Goal: Task Accomplishment & Management: Use online tool/utility

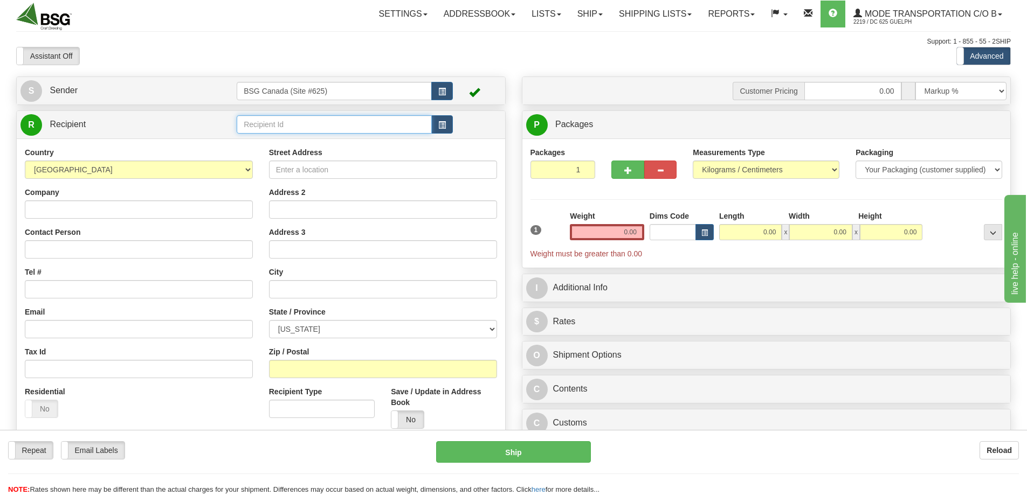
click at [309, 128] on input "text" at bounding box center [334, 124] width 195 height 18
click at [308, 137] on div "OL' BEAUTIFUL BREWING" at bounding box center [332, 141] width 185 height 12
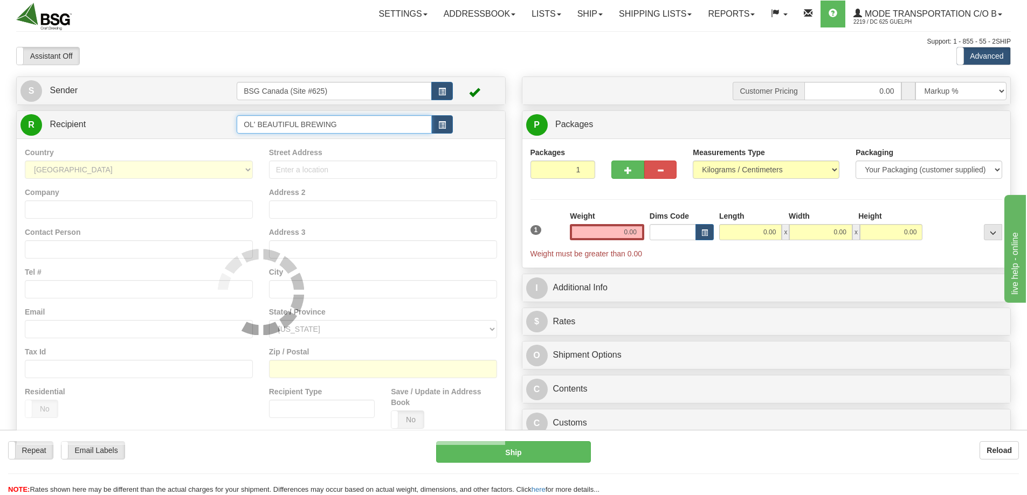
type input "OL' BEAUTIFUL BREWING"
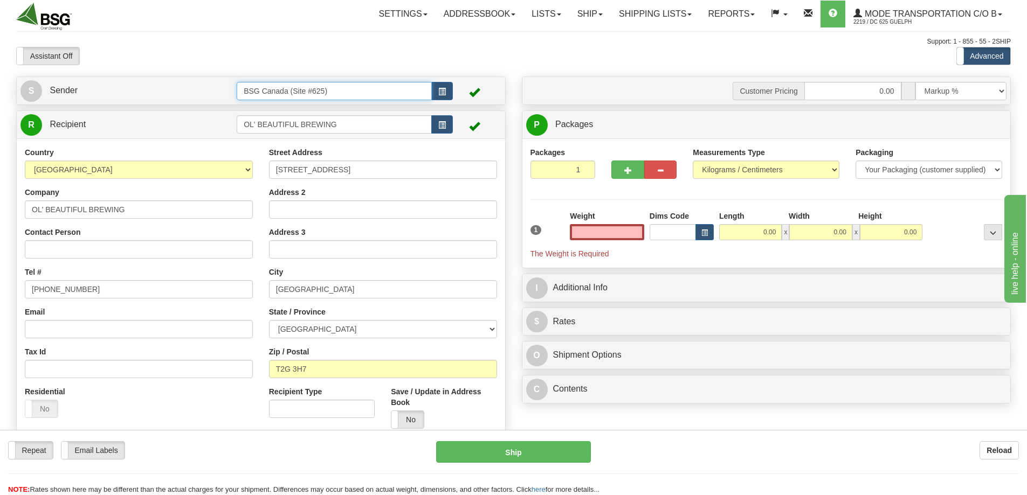
type input "0.00"
click at [352, 96] on input "BSG Canada (Site #625)" at bounding box center [334, 91] width 195 height 18
click at [328, 113] on div "BSG AIRDRIE - 624" at bounding box center [332, 108] width 185 height 12
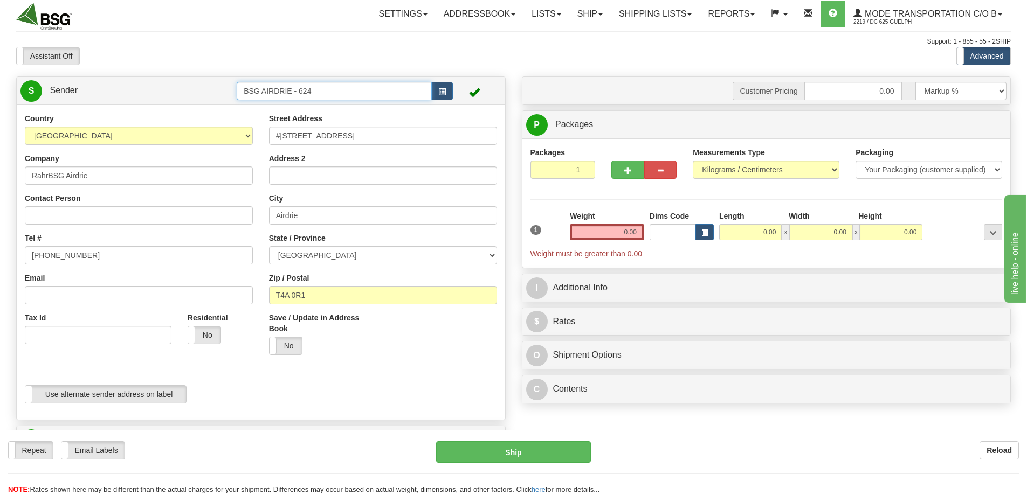
type input "BSG AIRDRIE - 624"
click at [605, 227] on input "0.00" at bounding box center [607, 232] width 74 height 16
type input "2.00"
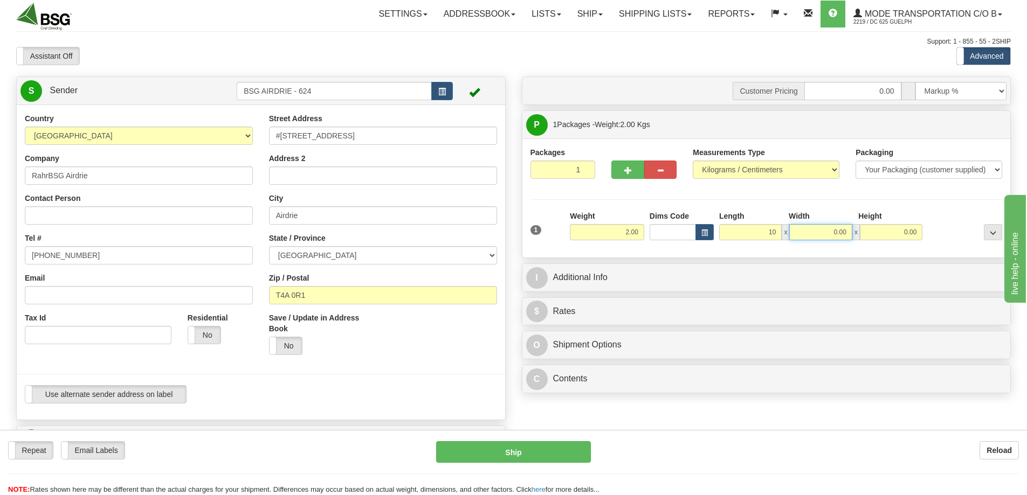
type input "10.00"
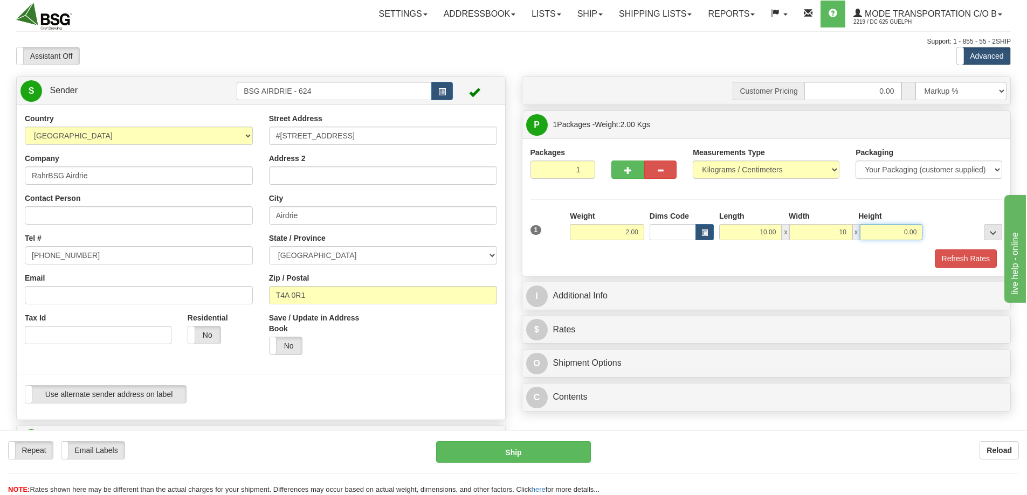
type input "10.00"
click at [959, 257] on button "Refresh Rates" at bounding box center [966, 259] width 62 height 18
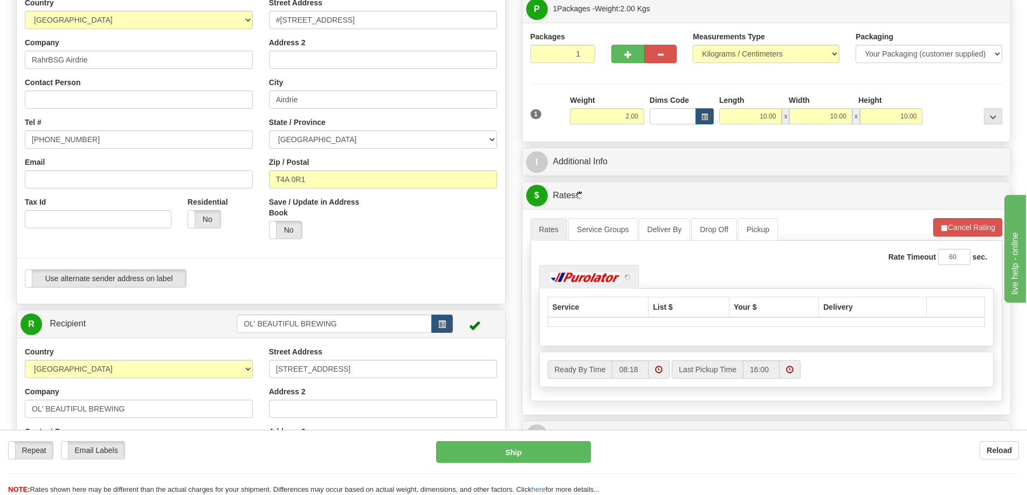
scroll to position [216, 0]
